Goal: Task Accomplishment & Management: Use online tool/utility

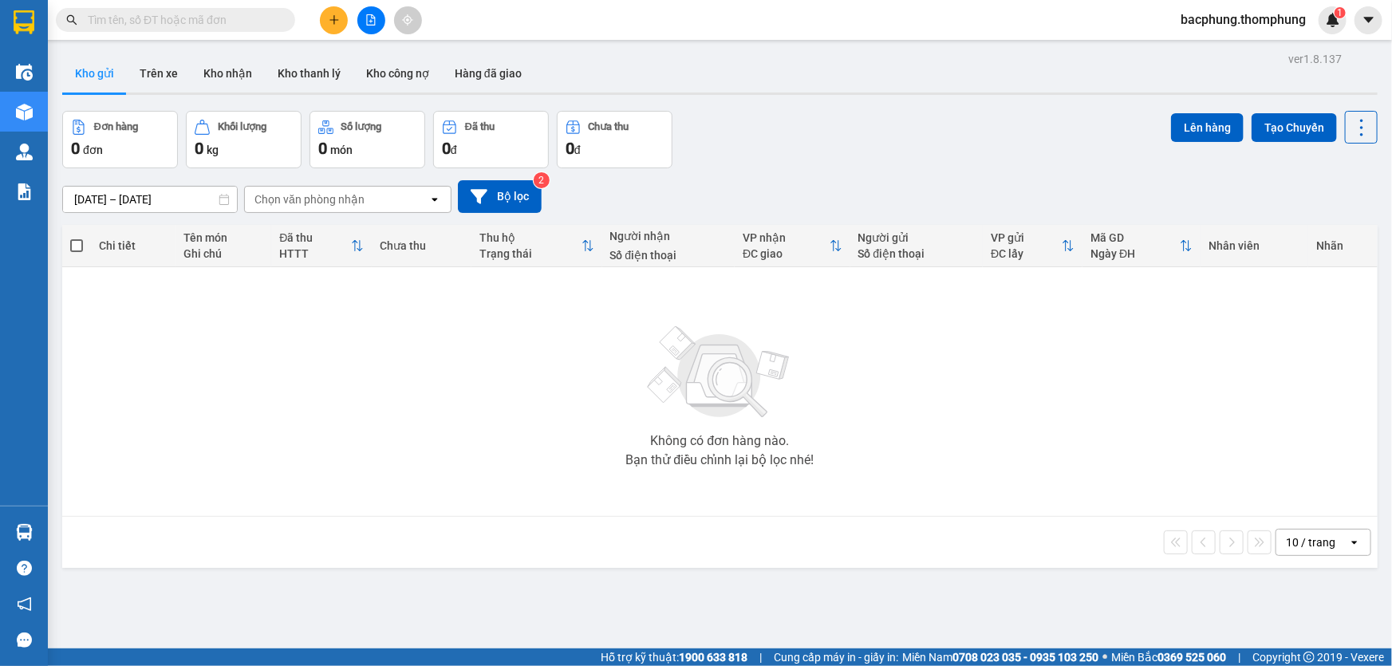
click at [371, 18] on icon "file-add" at bounding box center [370, 19] width 11 height 11
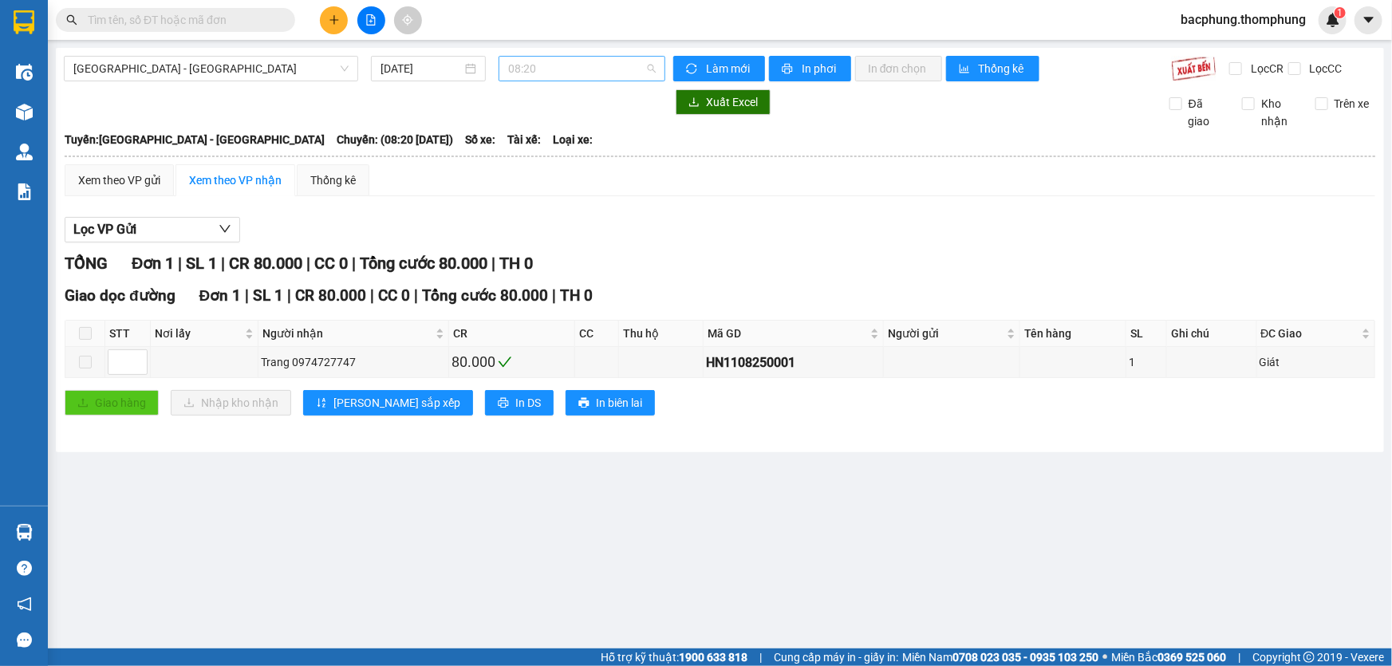
click at [535, 71] on span "08:20" at bounding box center [582, 69] width 148 height 24
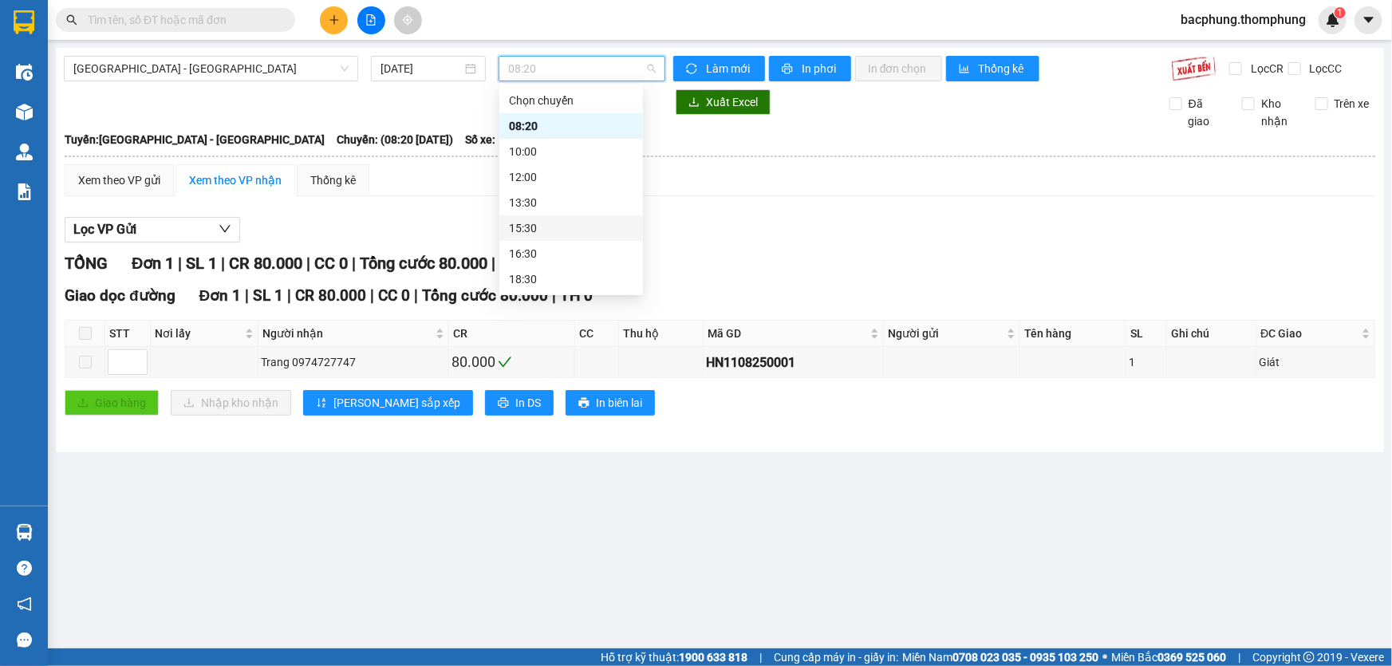
click at [558, 230] on div "15:30" at bounding box center [571, 228] width 124 height 18
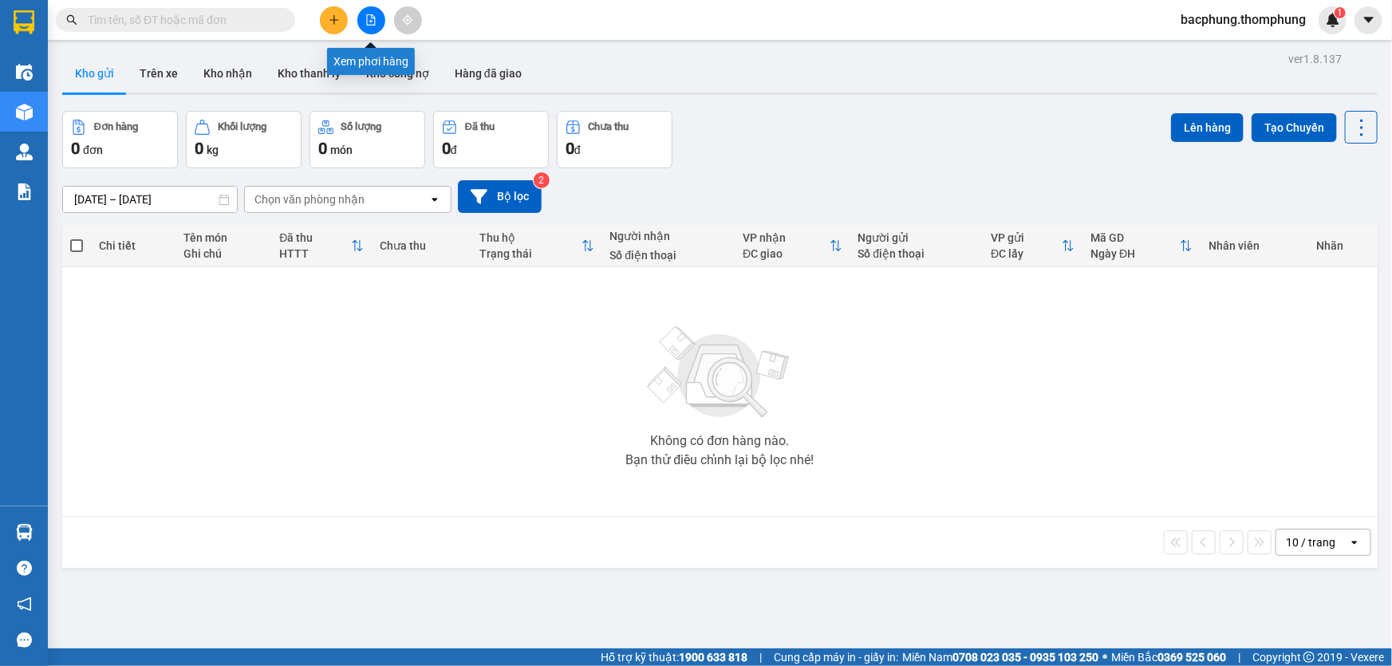
click at [367, 18] on icon "file-add" at bounding box center [370, 19] width 11 height 11
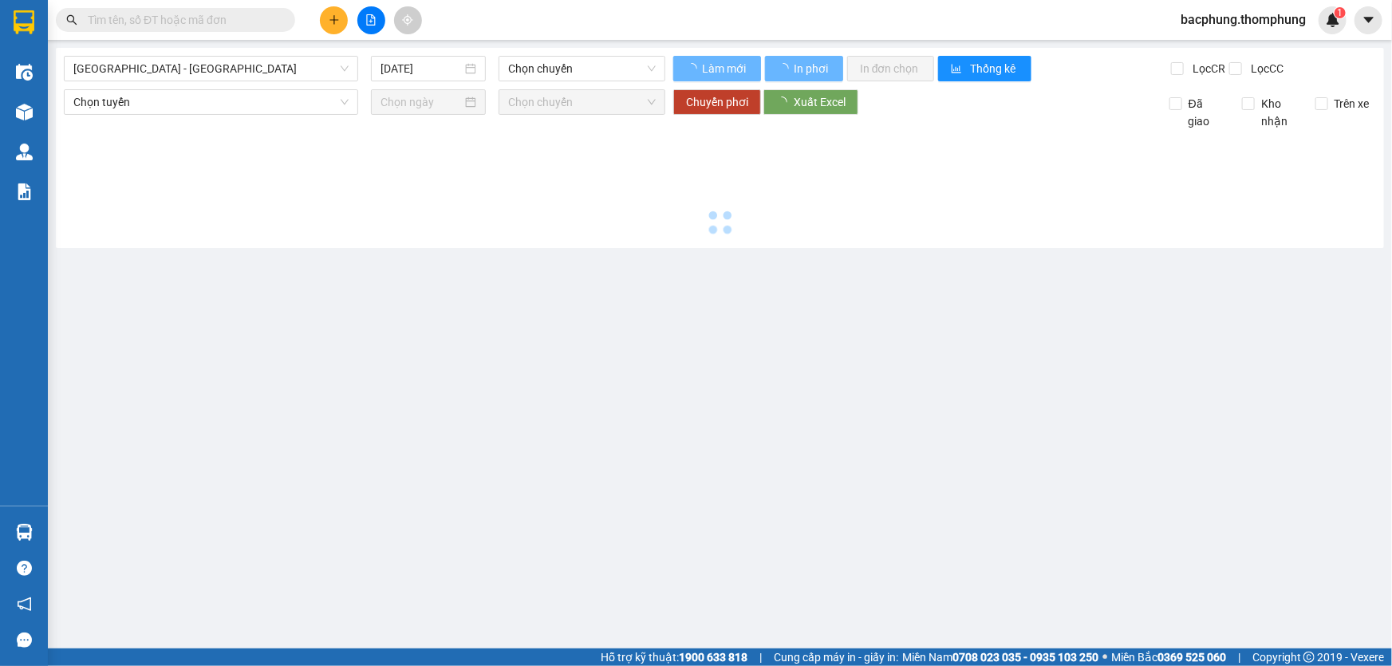
click at [367, 18] on icon "file-add" at bounding box center [370, 19] width 11 height 11
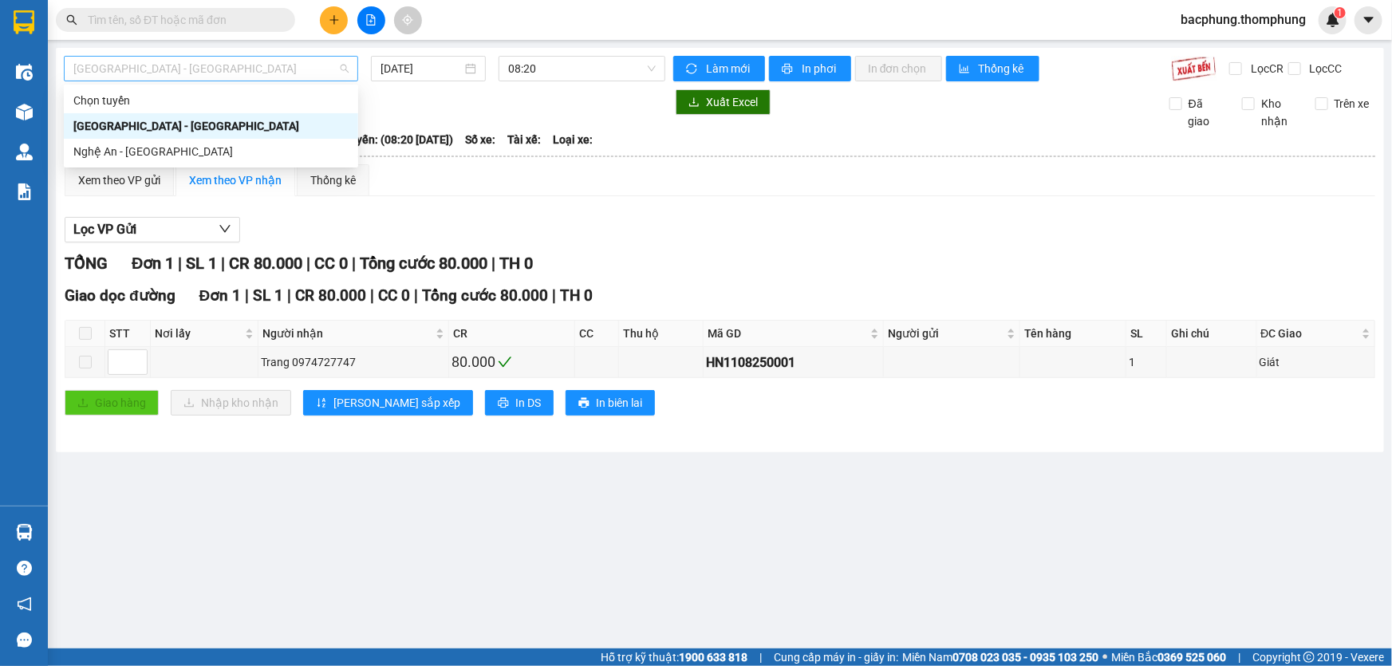
click at [266, 78] on span "Hà Nội - Nghệ An" at bounding box center [210, 69] width 275 height 24
drag, startPoint x: 204, startPoint y: 152, endPoint x: 255, endPoint y: 105, distance: 70.0
click at [209, 144] on div "Nghệ An - Hà Nội" at bounding box center [210, 152] width 275 height 18
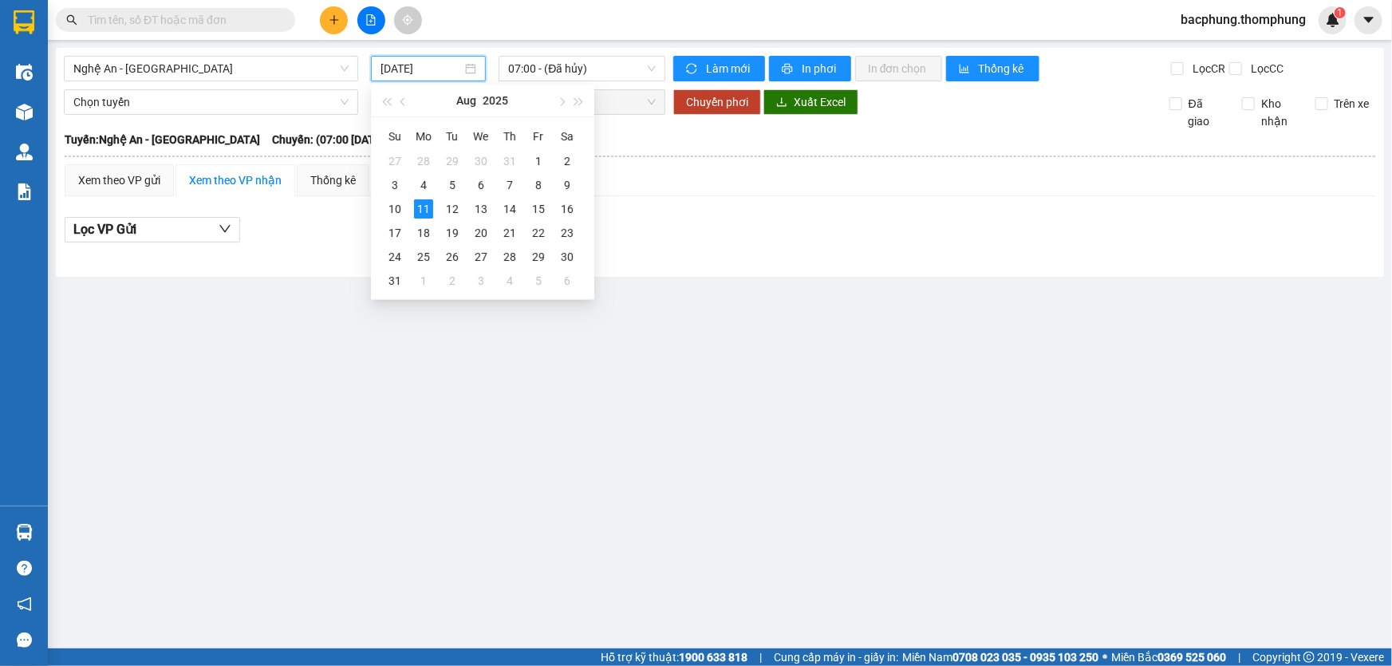
click at [393, 66] on input "11/08/2025" at bounding box center [421, 69] width 81 height 18
click at [390, 212] on div "10" at bounding box center [394, 208] width 19 height 19
type input "10/08/2025"
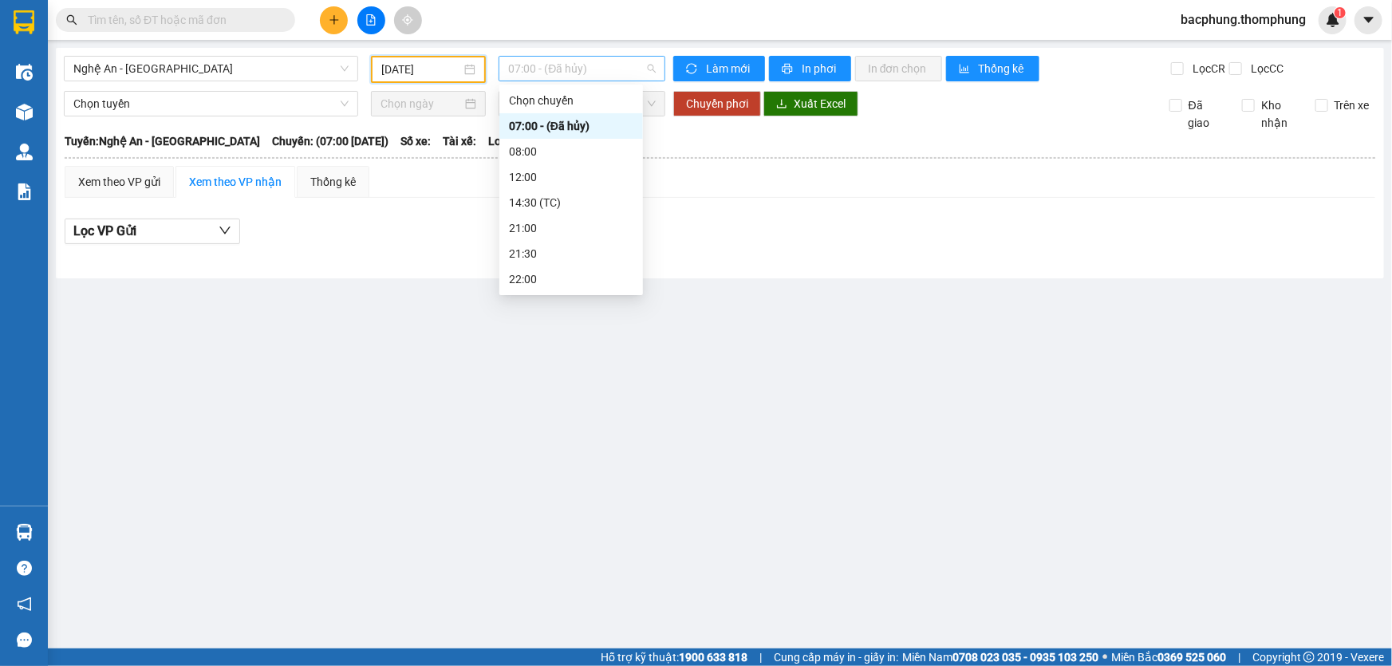
click at [596, 69] on span "07:00 - (Đã hủy)" at bounding box center [582, 69] width 148 height 24
click at [505, 174] on div "12:00" at bounding box center [571, 177] width 144 height 26
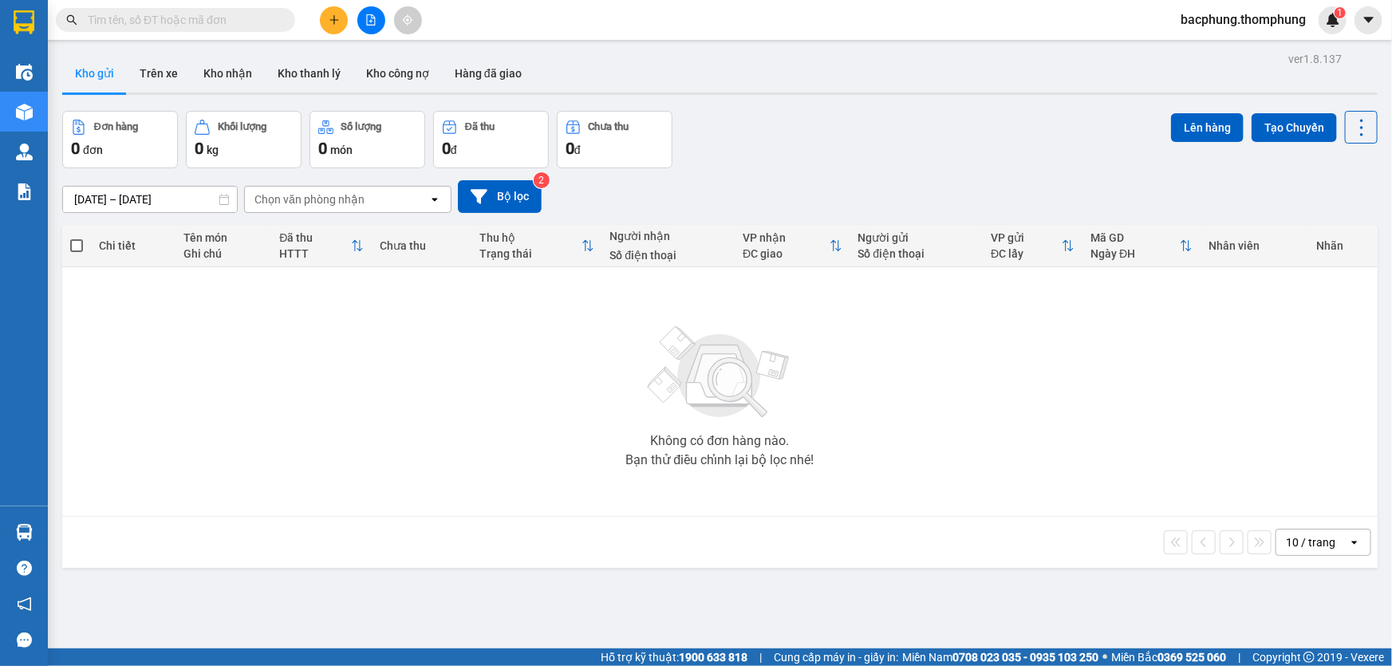
click at [377, 24] on button at bounding box center [371, 20] width 28 height 28
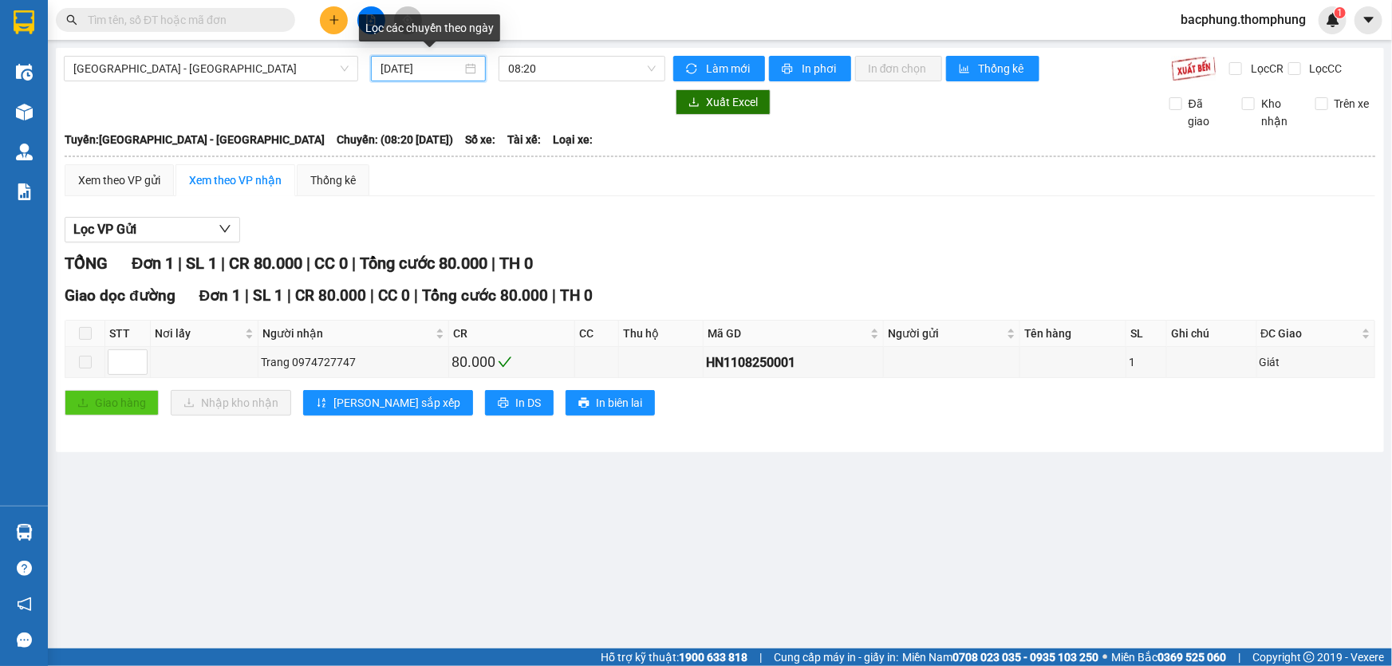
click at [394, 67] on input "11/08/2025" at bounding box center [421, 69] width 81 height 18
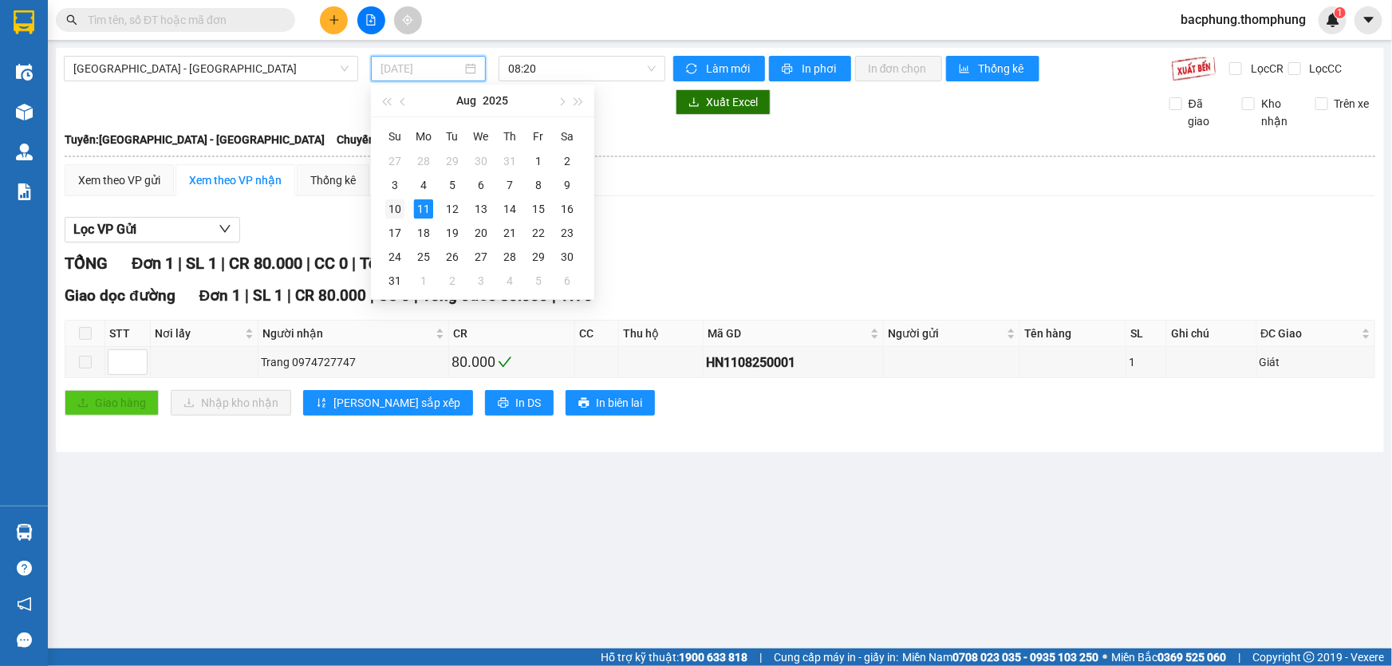
click at [394, 211] on div "10" at bounding box center [394, 208] width 19 height 19
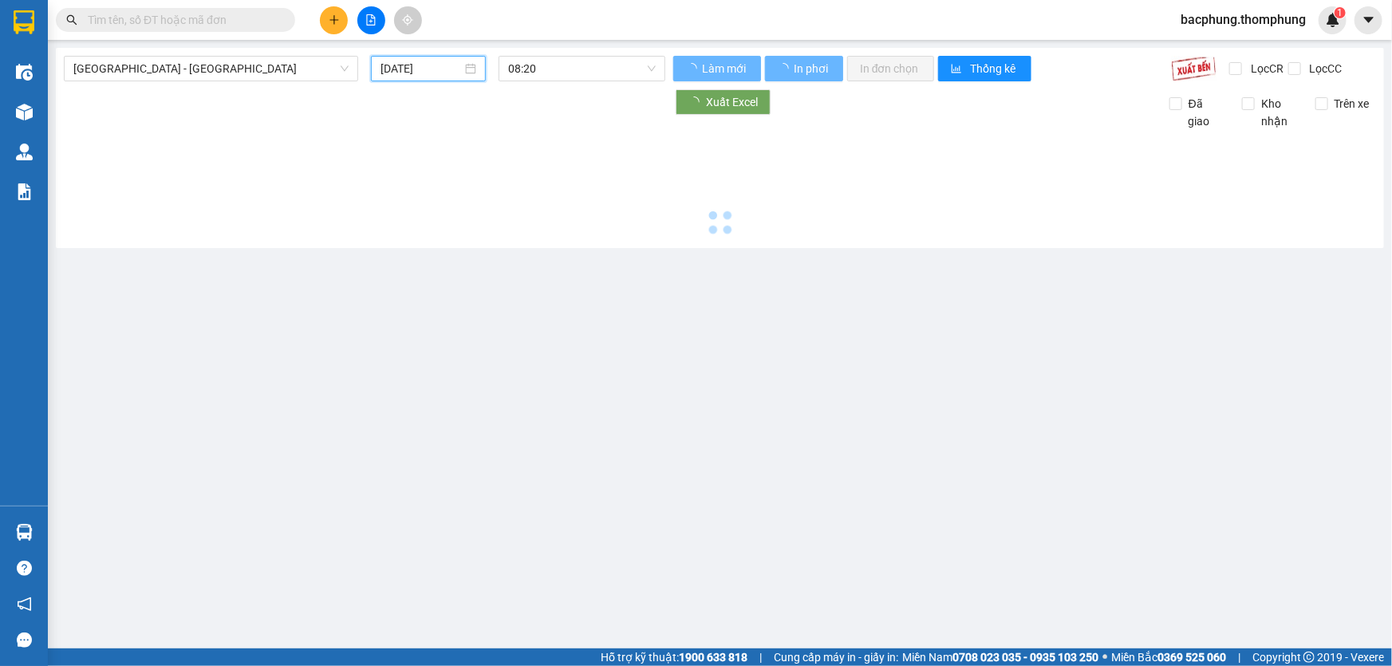
type input "10/08/2025"
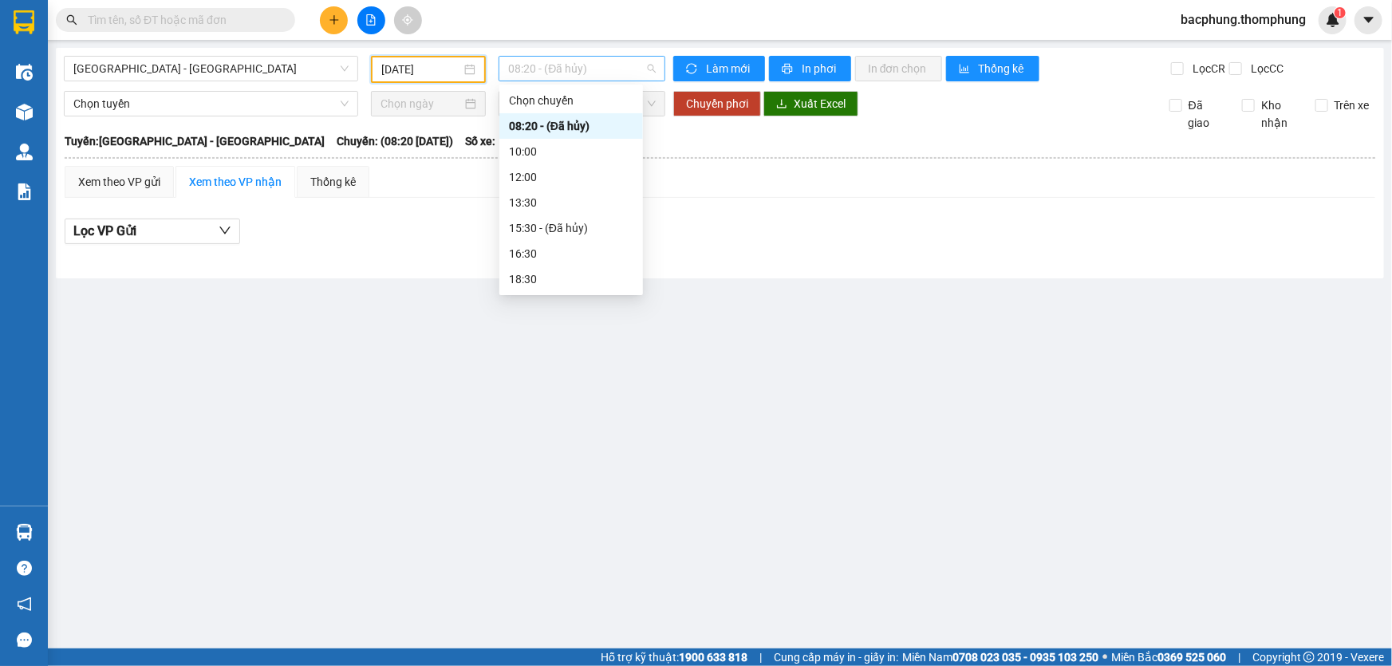
click at [511, 69] on span "08:20 - (Đã hủy)" at bounding box center [582, 69] width 148 height 24
click at [546, 282] on div "18:30" at bounding box center [571, 279] width 124 height 18
